Goal: Task Accomplishment & Management: Manage account settings

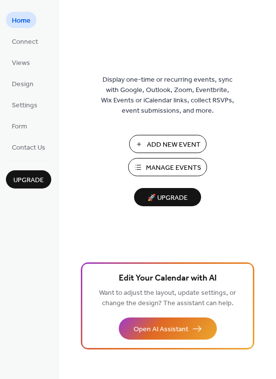
click at [159, 171] on span "Manage Events" at bounding box center [173, 168] width 55 height 10
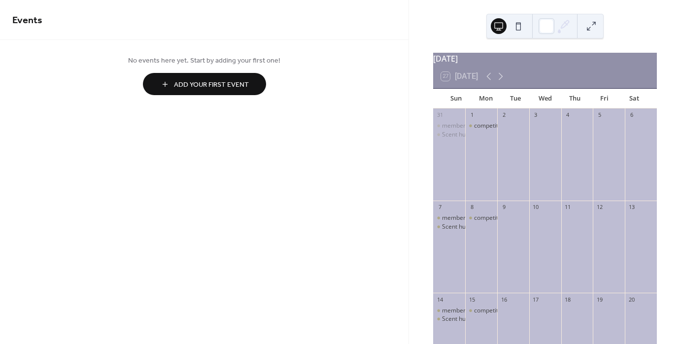
click at [200, 90] on span "Add Your First Event" at bounding box center [211, 85] width 75 height 10
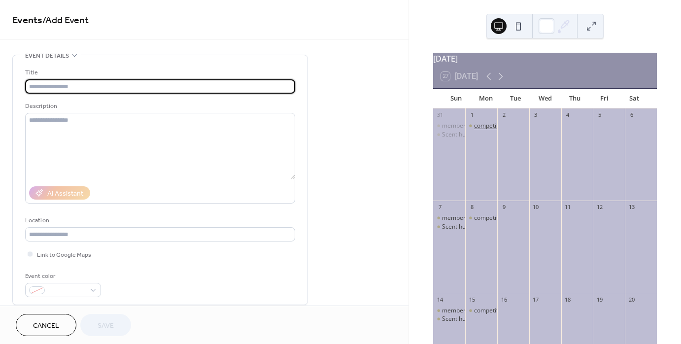
click at [491, 130] on div "competitive obedience" at bounding box center [505, 126] width 62 height 8
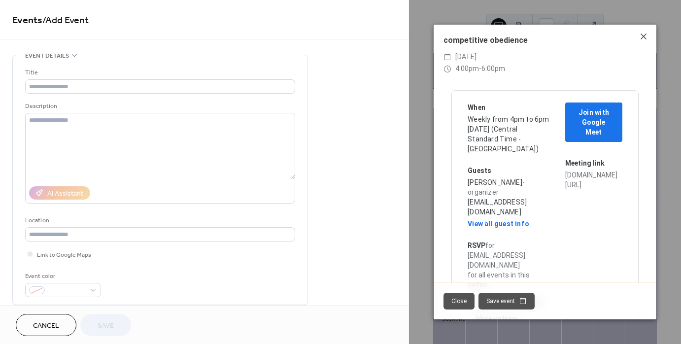
click at [647, 37] on icon at bounding box center [643, 37] width 12 height 12
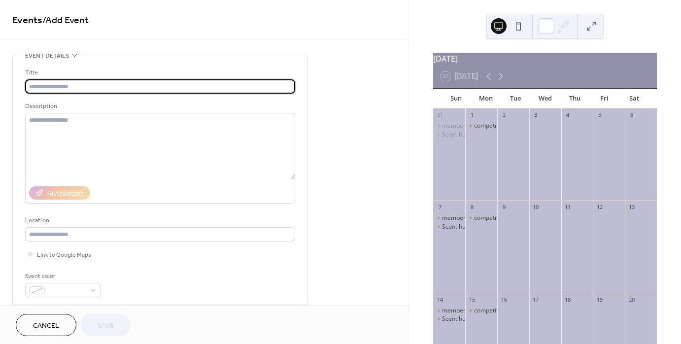
click at [79, 85] on input "text" at bounding box center [160, 86] width 270 height 14
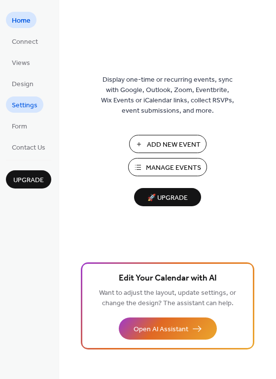
click at [25, 103] on span "Settings" at bounding box center [25, 105] width 26 height 10
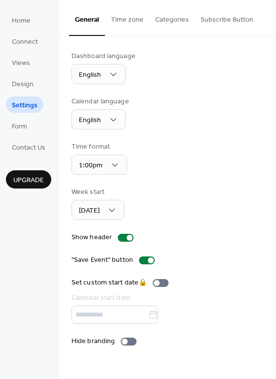
click at [177, 27] on button "Categories" at bounding box center [171, 17] width 45 height 35
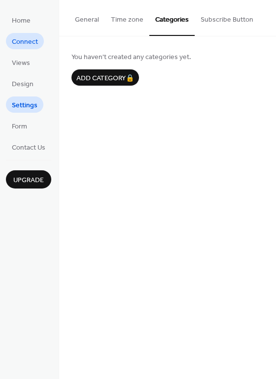
click at [27, 41] on span "Connect" at bounding box center [25, 42] width 26 height 10
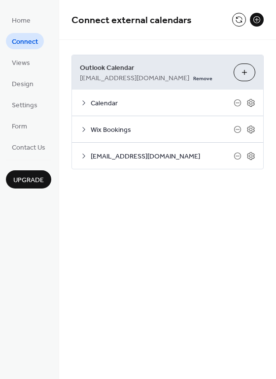
click at [83, 102] on icon at bounding box center [84, 103] width 8 height 8
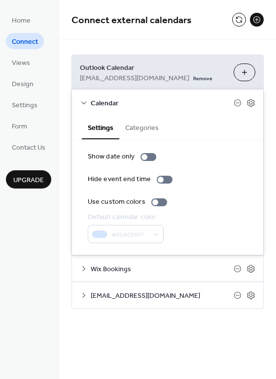
click at [83, 102] on icon at bounding box center [84, 103] width 8 height 8
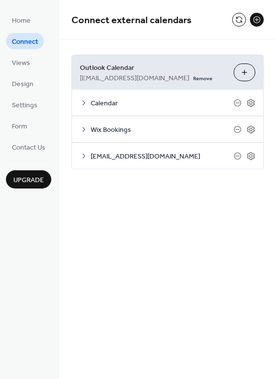
click at [82, 131] on icon at bounding box center [84, 130] width 8 height 8
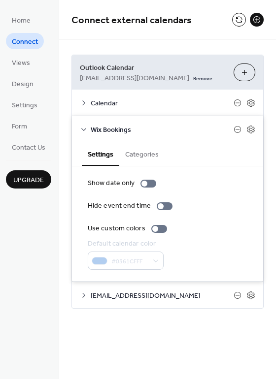
click at [135, 155] on button "Categories" at bounding box center [141, 153] width 45 height 23
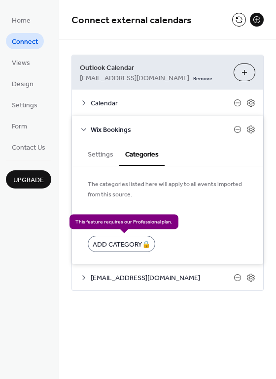
click at [111, 243] on div "Add Category 🔒" at bounding box center [121, 244] width 67 height 16
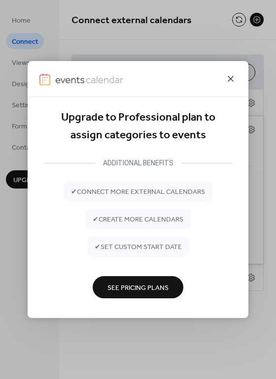
click at [232, 76] on icon at bounding box center [231, 79] width 12 height 12
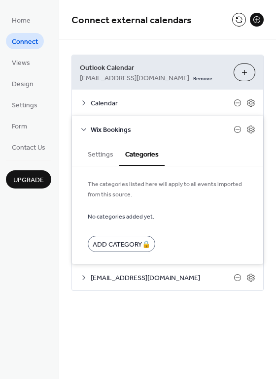
click at [96, 161] on button "Settings" at bounding box center [100, 153] width 37 height 23
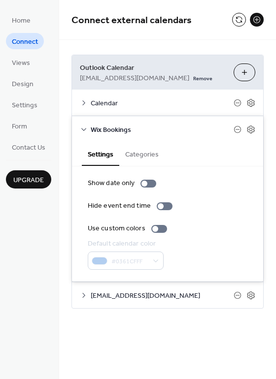
click at [85, 130] on icon at bounding box center [84, 130] width 8 height 8
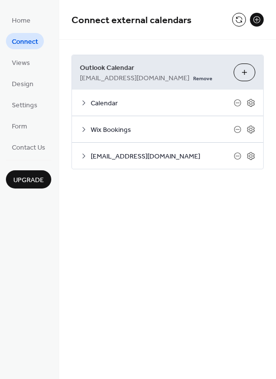
click at [84, 158] on icon at bounding box center [84, 156] width 8 height 8
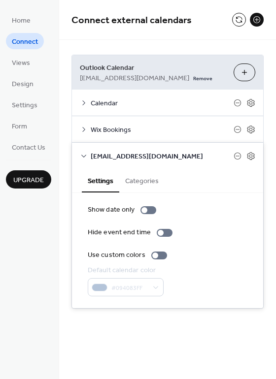
click at [82, 153] on icon at bounding box center [84, 156] width 8 height 8
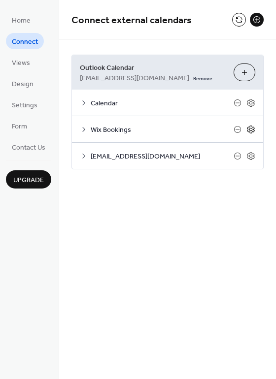
click at [251, 129] on icon at bounding box center [250, 129] width 9 height 9
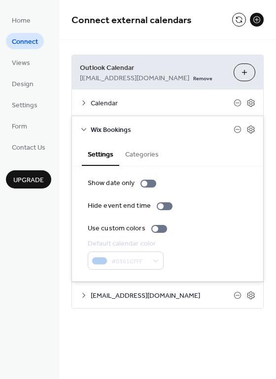
click at [160, 259] on div "#0361CFFF" at bounding box center [126, 261] width 76 height 18
click at [146, 157] on button "Categories" at bounding box center [141, 153] width 45 height 23
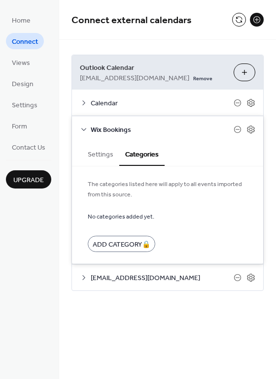
click at [107, 149] on button "Settings" at bounding box center [100, 153] width 37 height 23
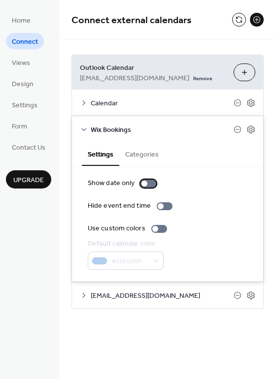
click at [146, 183] on div at bounding box center [148, 184] width 16 height 8
click at [84, 129] on icon at bounding box center [84, 130] width 8 height 8
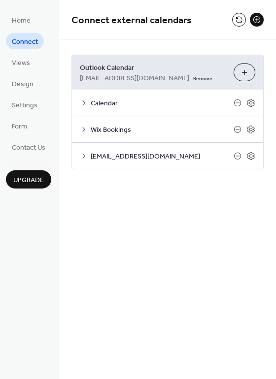
click at [84, 103] on icon at bounding box center [84, 103] width 8 height 8
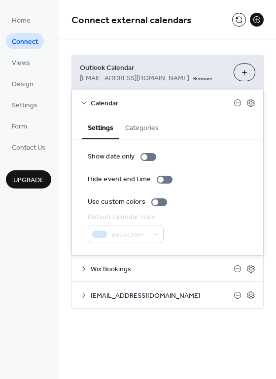
click at [84, 103] on icon at bounding box center [84, 103] width 8 height 8
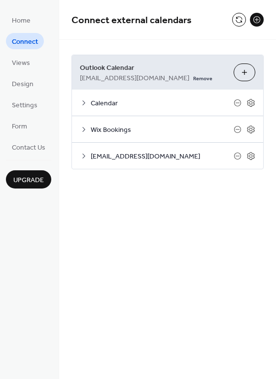
click at [83, 157] on icon at bounding box center [84, 156] width 8 height 8
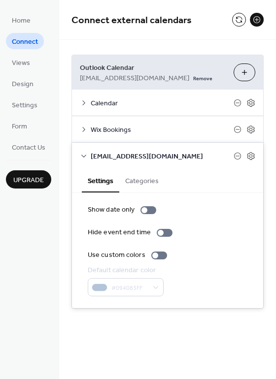
click at [83, 157] on icon at bounding box center [84, 156] width 8 height 8
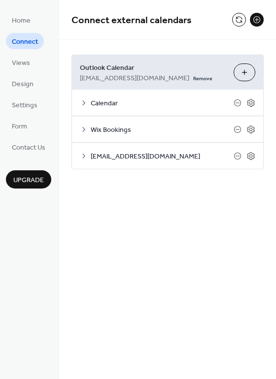
click at [243, 75] on button "Choose Calendars" at bounding box center [244, 73] width 22 height 18
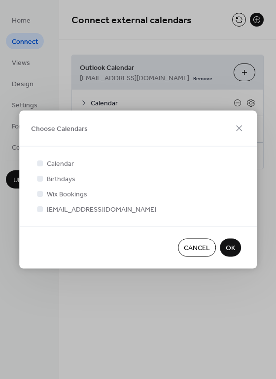
click at [226, 249] on span "OK" at bounding box center [230, 248] width 9 height 10
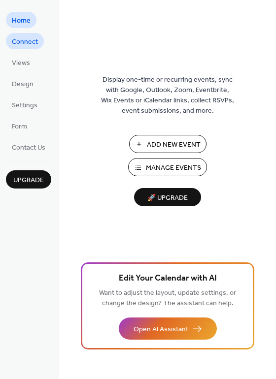
click at [25, 47] on span "Connect" at bounding box center [25, 42] width 26 height 10
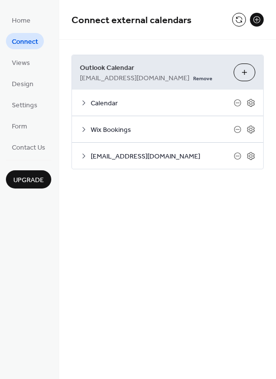
click at [244, 73] on button "Choose Calendars" at bounding box center [244, 73] width 22 height 18
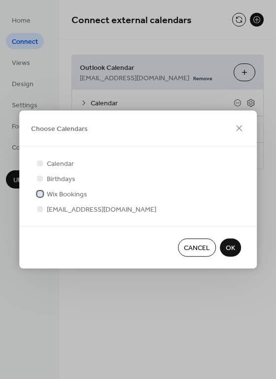
click at [41, 195] on icon at bounding box center [40, 194] width 4 height 4
click at [39, 211] on div at bounding box center [40, 209] width 6 height 6
click at [223, 246] on button "OK" at bounding box center [230, 248] width 21 height 18
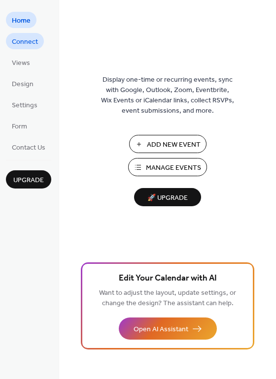
click at [25, 46] on span "Connect" at bounding box center [25, 42] width 26 height 10
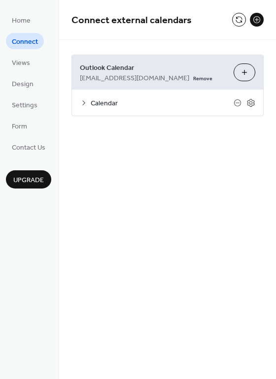
click at [244, 78] on button "Choose Calendars" at bounding box center [244, 73] width 22 height 18
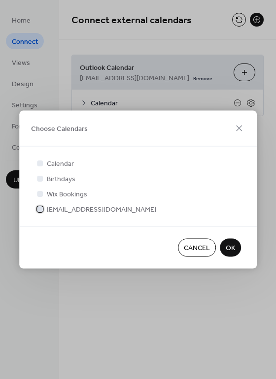
click at [39, 210] on div at bounding box center [40, 209] width 6 height 6
click at [229, 248] on span "OK" at bounding box center [230, 248] width 9 height 10
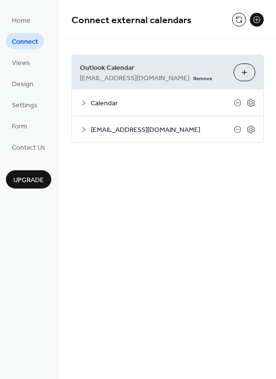
click at [83, 132] on icon at bounding box center [84, 130] width 8 height 8
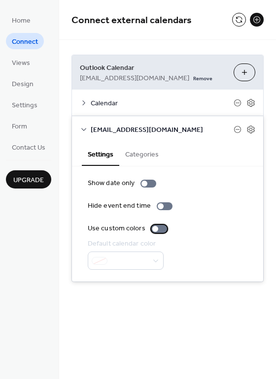
click at [155, 228] on div at bounding box center [155, 229] width 6 height 6
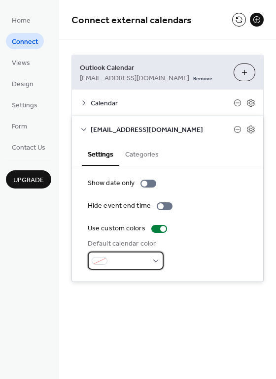
click at [156, 263] on div at bounding box center [126, 261] width 76 height 18
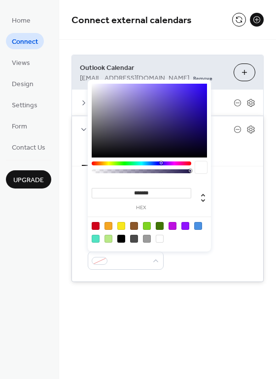
click at [197, 225] on div at bounding box center [198, 226] width 8 height 8
type input "*******"
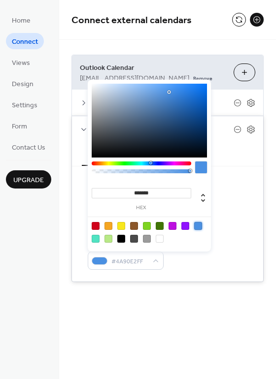
click at [67, 139] on div "Outlook Calendar [EMAIL_ADDRESS][DOMAIN_NAME] Remove Choose Calendars Calendar …" at bounding box center [167, 168] width 217 height 257
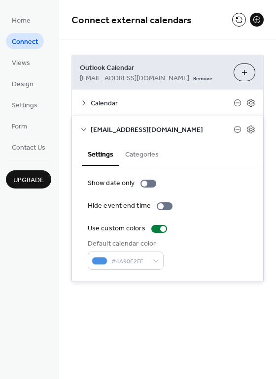
click at [89, 98] on div "Calendar" at bounding box center [167, 103] width 191 height 26
click at [86, 99] on icon at bounding box center [84, 103] width 8 height 8
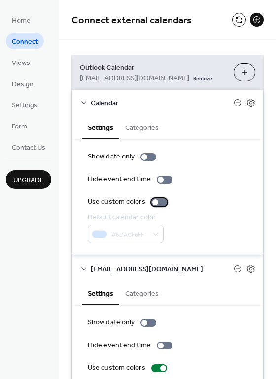
click at [154, 201] on div at bounding box center [155, 203] width 6 height 6
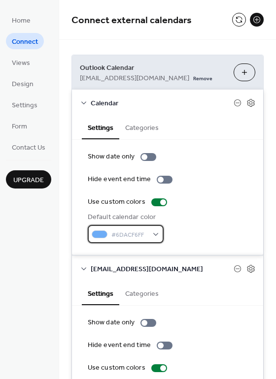
click at [153, 240] on div "#6DACF6FF" at bounding box center [126, 234] width 76 height 18
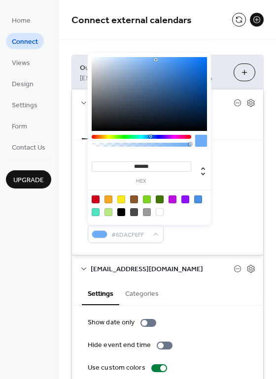
click at [108, 200] on div at bounding box center [108, 200] width 8 height 8
type input "*******"
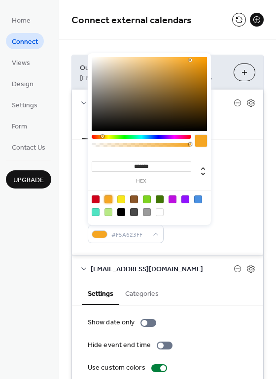
click at [71, 149] on div "Outlook Calendar [EMAIL_ADDRESS][DOMAIN_NAME] Remove Choose Calendars Calendar …" at bounding box center [167, 238] width 192 height 367
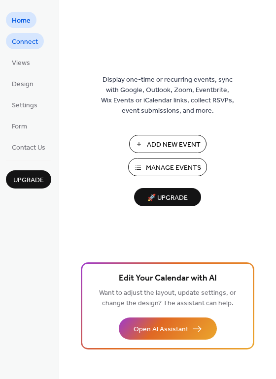
click at [29, 46] on span "Connect" at bounding box center [25, 42] width 26 height 10
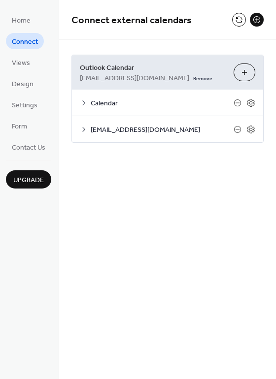
click at [87, 128] on icon at bounding box center [84, 130] width 8 height 8
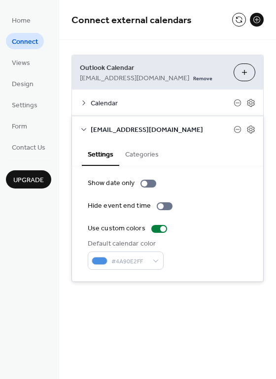
click at [143, 155] on button "Categories" at bounding box center [141, 153] width 45 height 23
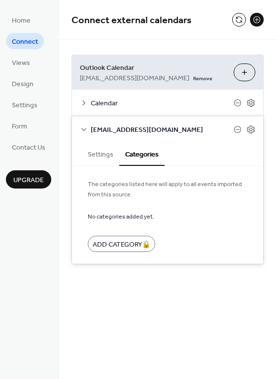
click at [98, 153] on button "Settings" at bounding box center [100, 153] width 37 height 23
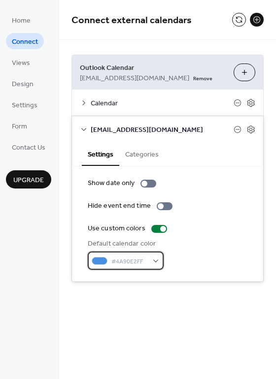
click at [144, 262] on span "#4A90E2FF" at bounding box center [129, 262] width 36 height 10
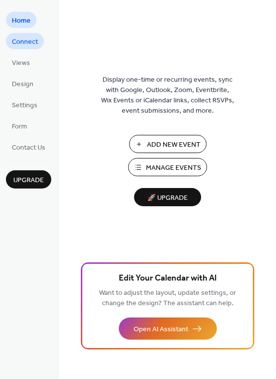
click at [24, 44] on span "Connect" at bounding box center [25, 42] width 26 height 10
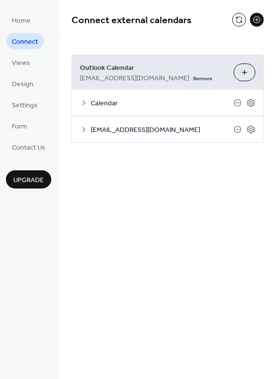
click at [241, 74] on button "Choose Calendars" at bounding box center [244, 73] width 22 height 18
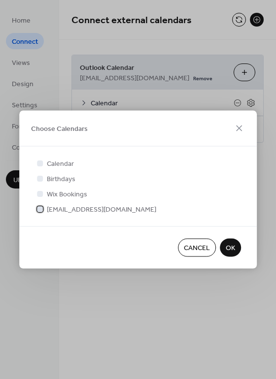
click at [41, 212] on div at bounding box center [40, 209] width 10 height 10
click at [235, 248] on button "OK" at bounding box center [230, 248] width 21 height 18
